Goal: Task Accomplishment & Management: Manage account settings

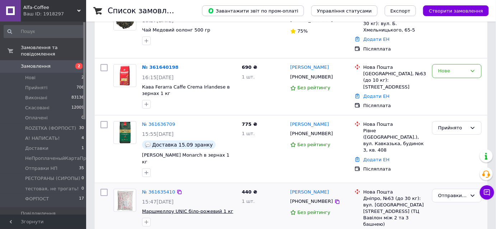
scroll to position [65, 0]
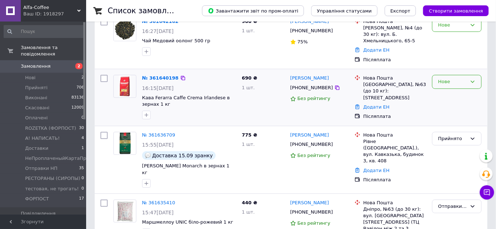
click at [456, 78] on div "Нове" at bounding box center [452, 82] width 29 height 8
click at [447, 112] on li "Отправки НП" at bounding box center [457, 118] width 49 height 13
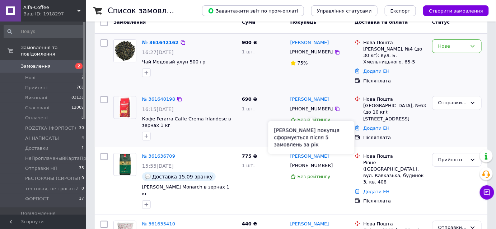
scroll to position [32, 0]
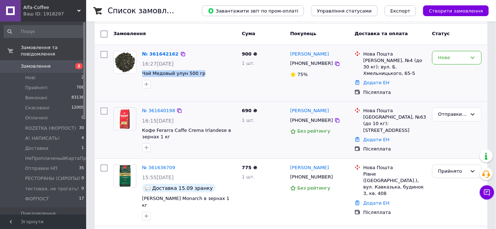
copy span "Чай Медовый улун 500 гр"
drag, startPoint x: 203, startPoint y: 73, endPoint x: 141, endPoint y: 73, distance: 62.5
click at [141, 73] on div "№ 361642162 16:27, 12.09.2025 Чай Медовый улун 500 гр" at bounding box center [189, 69] width 100 height 43
click at [147, 84] on icon "button" at bounding box center [147, 84] width 6 height 6
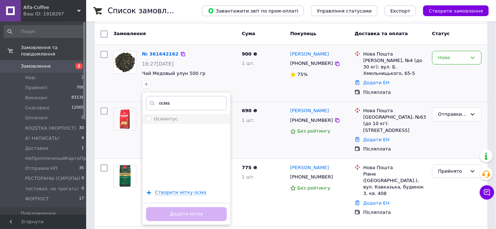
type input "осма"
click at [163, 118] on label "Османтус" at bounding box center [166, 118] width 24 height 5
checkbox input "true"
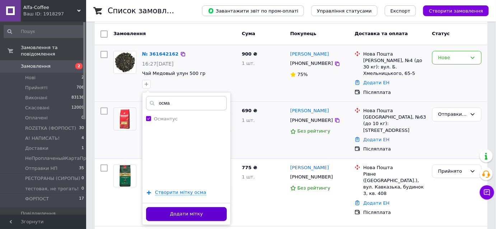
click at [205, 212] on button "Додати мітку" at bounding box center [186, 214] width 81 height 14
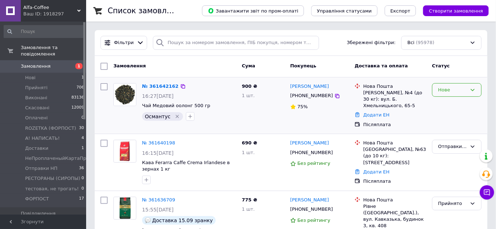
click at [456, 88] on div "Нове" at bounding box center [452, 91] width 29 height 8
click at [450, 126] on li "Отправки НП" at bounding box center [457, 127] width 49 height 13
click at [456, 90] on div "Отправки НП" at bounding box center [452, 91] width 29 height 8
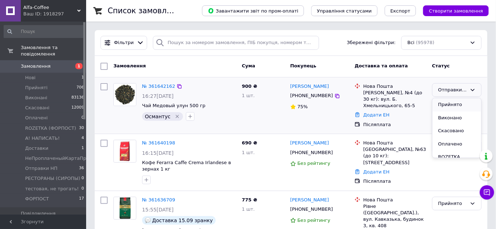
click at [448, 103] on li "Прийнято" at bounding box center [457, 104] width 49 height 13
click at [176, 117] on icon "Видалити мітку" at bounding box center [177, 116] width 3 height 3
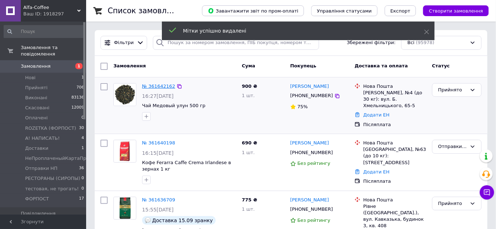
click at [162, 87] on link "№ 361642162" at bounding box center [158, 86] width 33 height 5
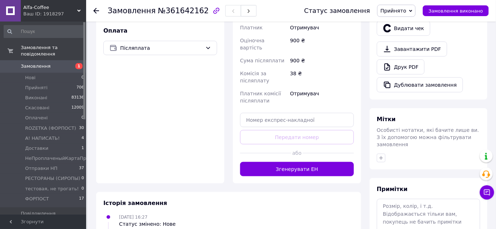
scroll to position [293, 0]
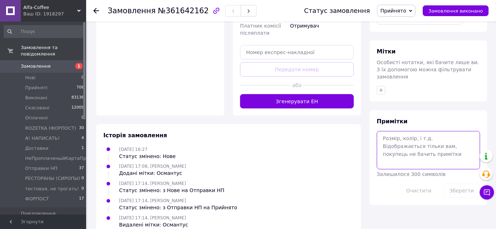
click at [396, 136] on textarea at bounding box center [428, 150] width 103 height 38
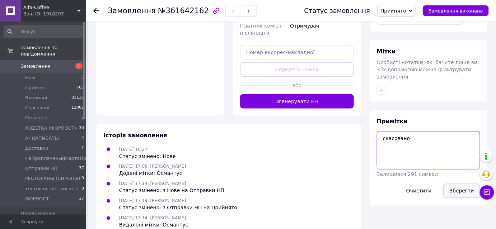
type textarea "скасовано"
click at [459, 184] on button "Зберегти" at bounding box center [462, 191] width 37 height 14
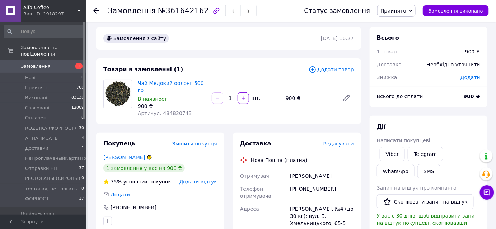
scroll to position [0, 0]
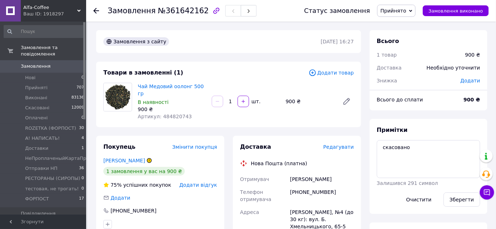
click at [30, 63] on span "Замовлення" at bounding box center [36, 66] width 30 height 6
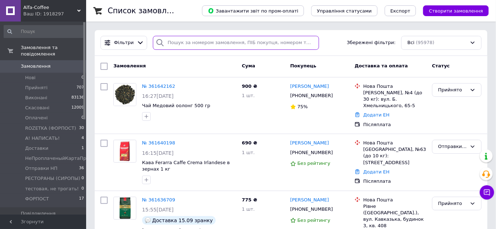
click at [173, 38] on input "search" at bounding box center [236, 43] width 166 height 14
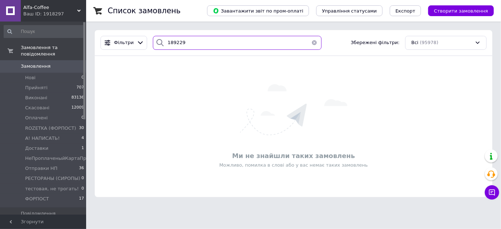
drag, startPoint x: 200, startPoint y: 44, endPoint x: 165, endPoint y: 45, distance: 34.5
click at [165, 45] on input "189229" at bounding box center [237, 43] width 168 height 14
type input "8009050"
click at [309, 40] on button "button" at bounding box center [314, 43] width 14 height 14
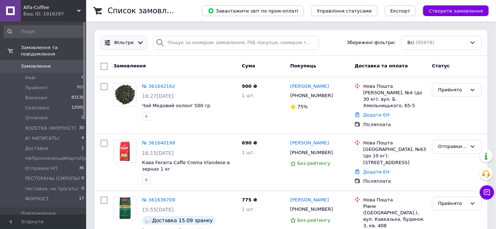
click at [119, 44] on span "Фільтри" at bounding box center [124, 42] width 20 height 7
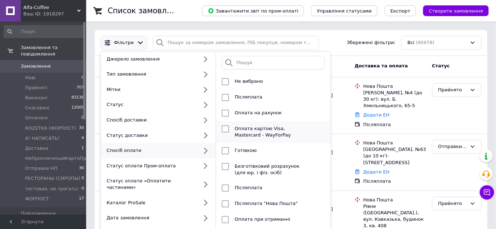
click at [224, 127] on input "checkbox" at bounding box center [225, 129] width 7 height 7
checkbox input "true"
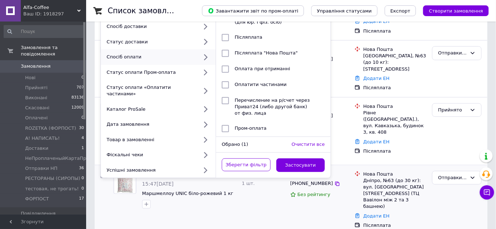
scroll to position [98, 0]
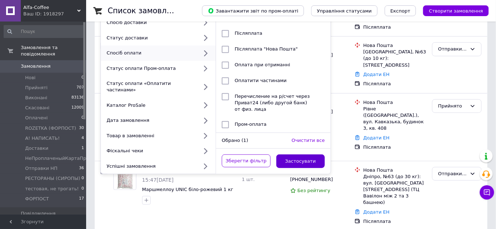
click at [303, 155] on button "Застосувати" at bounding box center [300, 162] width 49 height 14
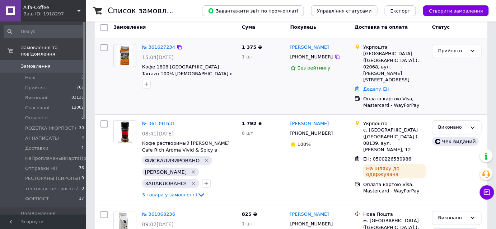
scroll to position [65, 0]
click at [177, 122] on icon at bounding box center [179, 124] width 4 height 4
click at [112, 160] on div at bounding box center [125, 159] width 29 height 85
